Goal: Navigation & Orientation: Find specific page/section

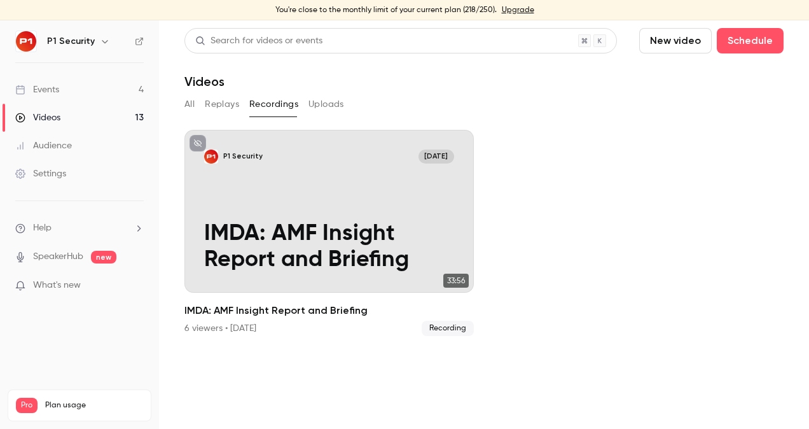
click at [59, 92] on div "Events" at bounding box center [37, 89] width 44 height 13
